Goal: Obtain resource: Download file/media

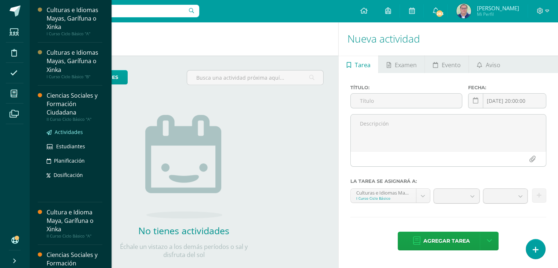
click at [67, 131] on span "Actividades" at bounding box center [69, 131] width 28 height 7
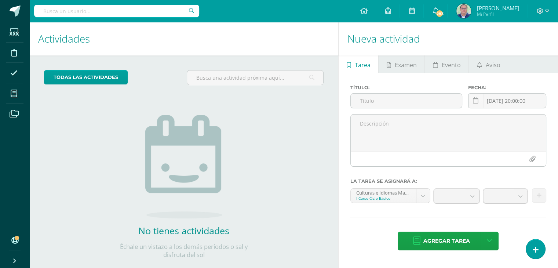
scroll to position [14, 0]
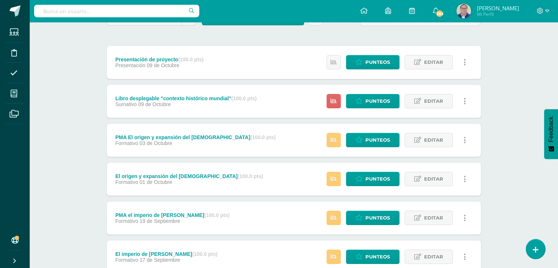
scroll to position [63, 0]
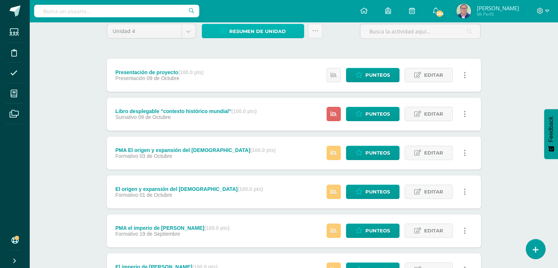
click at [263, 30] on span "Resumen de unidad" at bounding box center [257, 32] width 56 height 14
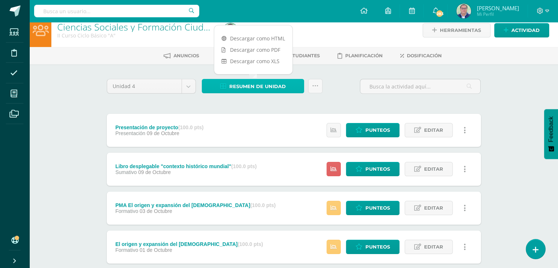
scroll to position [0, 0]
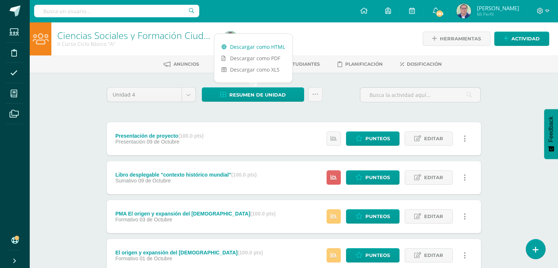
click at [245, 48] on link "Descargar como HTML" at bounding box center [253, 46] width 78 height 11
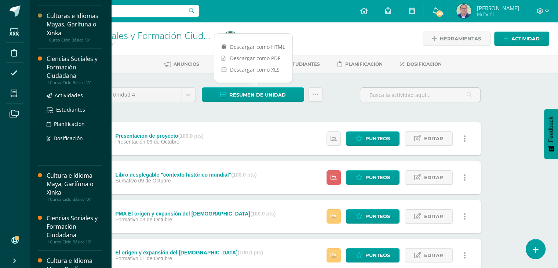
scroll to position [73, 0]
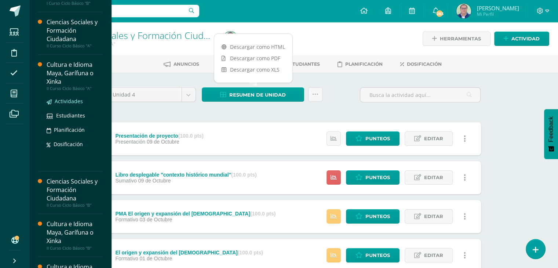
click at [69, 103] on span "Actividades" at bounding box center [69, 101] width 28 height 7
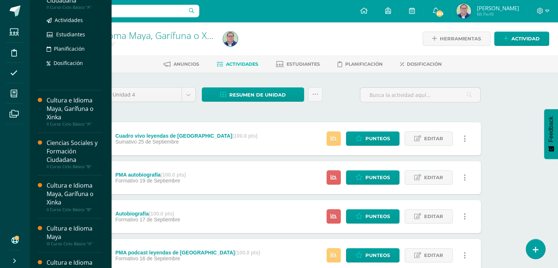
scroll to position [183, 0]
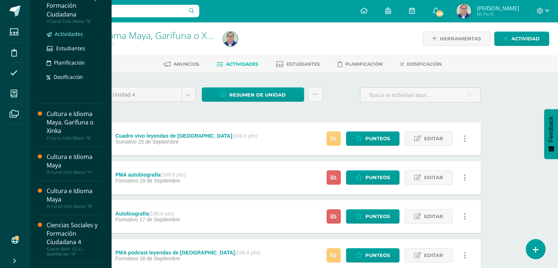
click at [66, 33] on span "Actividades" at bounding box center [69, 33] width 28 height 7
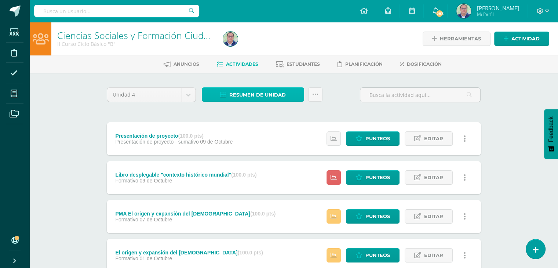
click at [253, 96] on span "Resumen de unidad" at bounding box center [257, 95] width 56 height 14
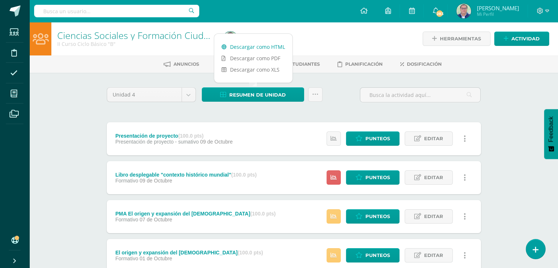
click at [249, 45] on link "Descargar como HTML" at bounding box center [253, 46] width 78 height 11
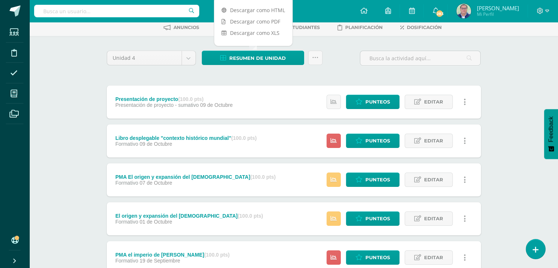
scroll to position [73, 0]
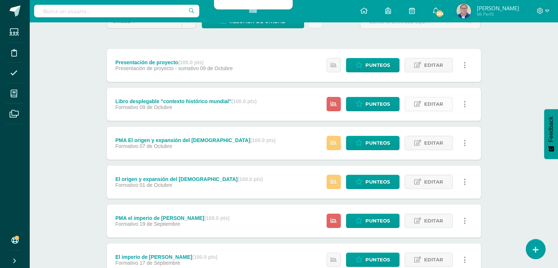
click at [439, 106] on span "Editar" at bounding box center [433, 104] width 19 height 14
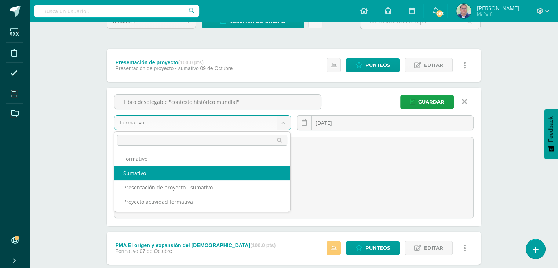
select select "228158"
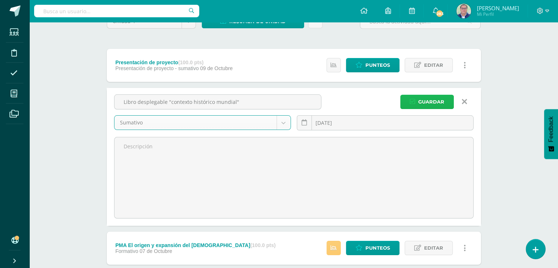
click at [428, 103] on span "Guardar" at bounding box center [431, 102] width 26 height 14
